Goal: Task Accomplishment & Management: Manage account settings

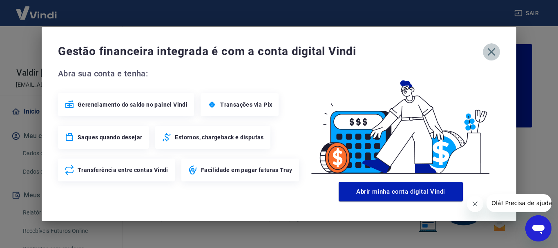
click at [493, 51] on icon "button" at bounding box center [491, 51] width 13 height 13
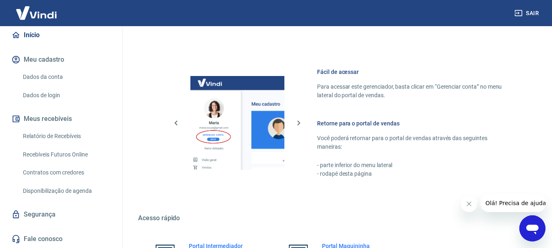
scroll to position [507, 0]
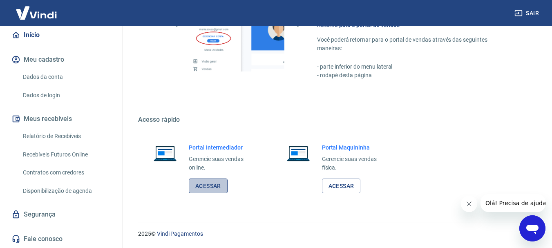
click at [210, 184] on link "Acessar" at bounding box center [208, 185] width 39 height 15
